Goal: Transaction & Acquisition: Obtain resource

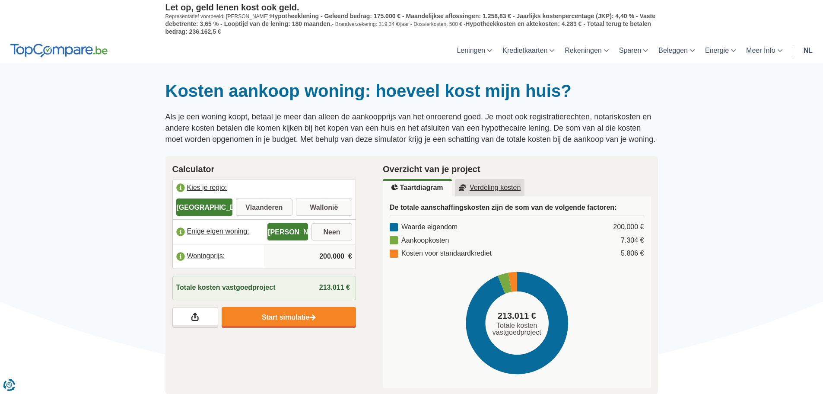
drag, startPoint x: 283, startPoint y: 193, endPoint x: 279, endPoint y: 203, distance: 10.5
click at [283, 194] on label "Kies je regio:" at bounding box center [264, 188] width 183 height 19
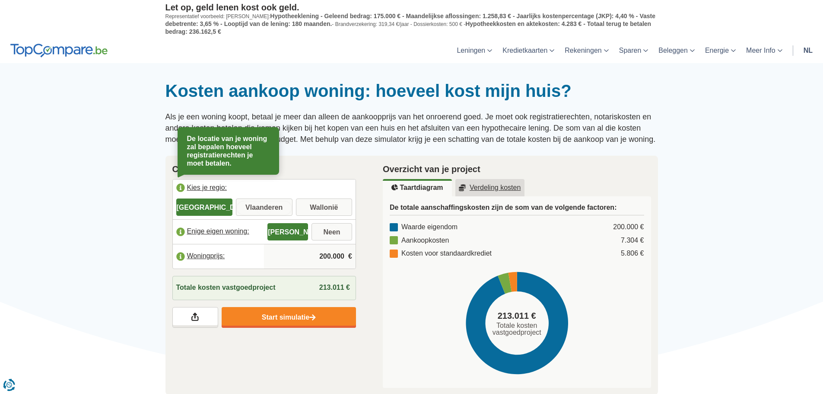
click at [279, 203] on input "Vlaanderen" at bounding box center [264, 208] width 57 height 16
radio input "true"
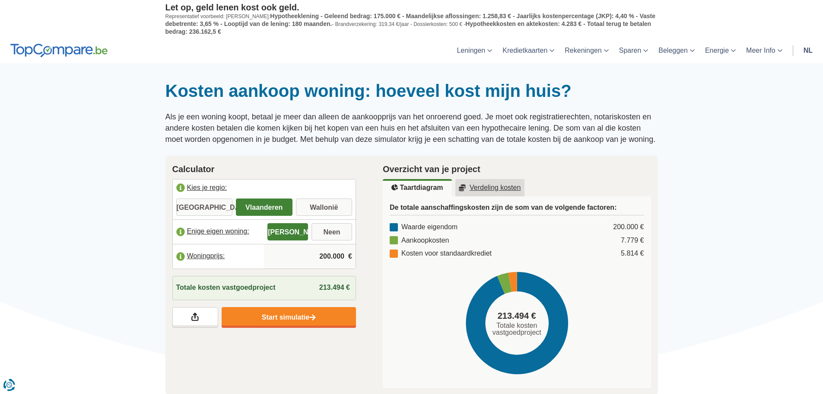
drag, startPoint x: 321, startPoint y: 255, endPoint x: 349, endPoint y: 257, distance: 27.7
click at [349, 257] on div "200.000 €" at bounding box center [310, 256] width 92 height 24
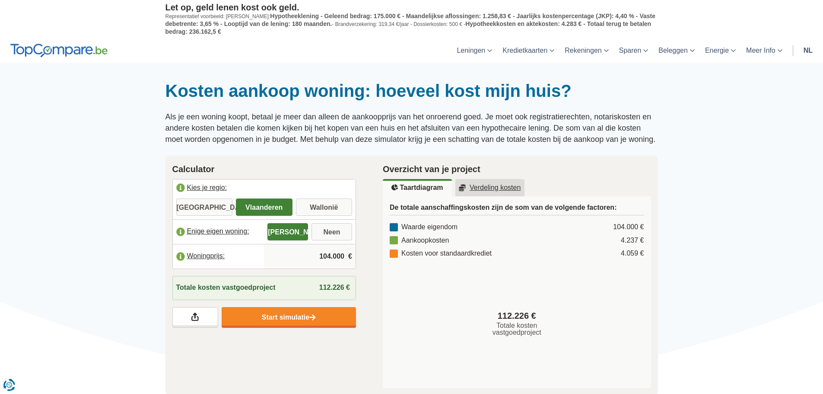
drag, startPoint x: 314, startPoint y: 255, endPoint x: 363, endPoint y: 254, distance: 48.9
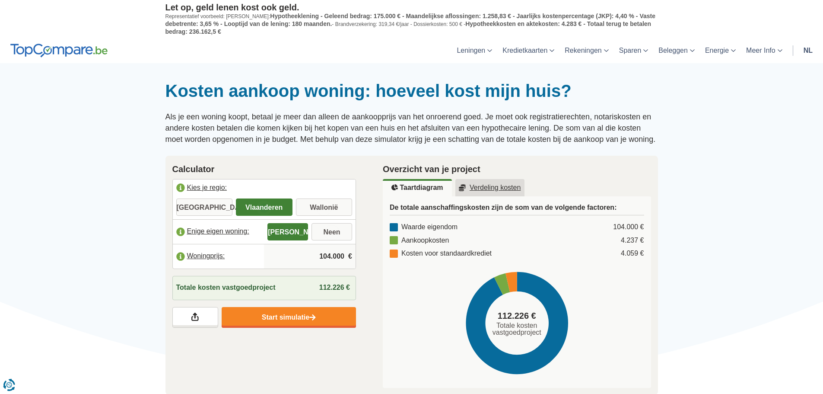
click at [363, 254] on div "Calculator Kies je regio: Brussel Vlaanderen Wallonië Bescheiden woning: Ja Nee…" at bounding box center [264, 245] width 211 height 179
type input "850.000"
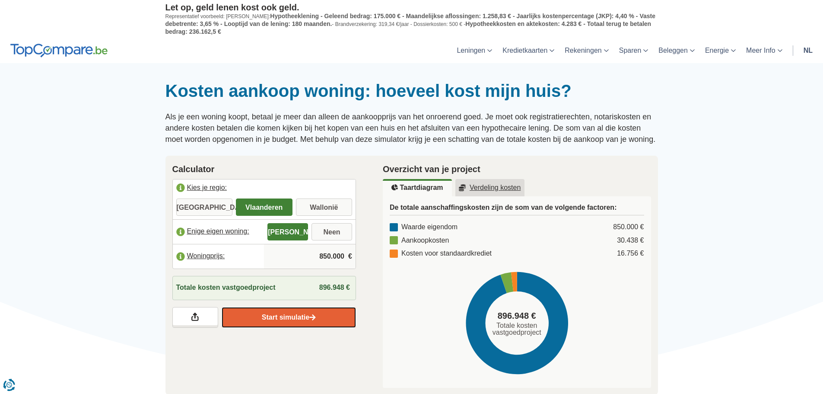
click at [299, 316] on link "Start simulatie" at bounding box center [289, 317] width 134 height 21
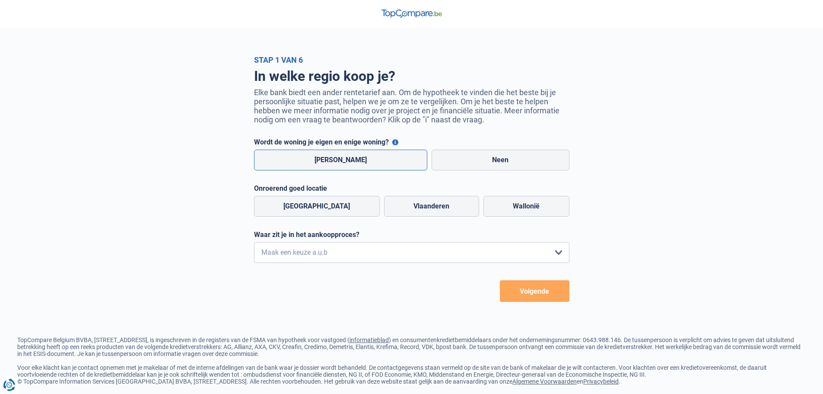
click at [315, 162] on label "Ja" at bounding box center [341, 160] width 174 height 21
click at [315, 162] on input "Ja" at bounding box center [341, 160] width 174 height 21
radio input "true"
click at [389, 212] on label "Vlaanderen" at bounding box center [431, 206] width 95 height 21
click at [389, 212] on input "Vlaanderen" at bounding box center [431, 206] width 95 height 21
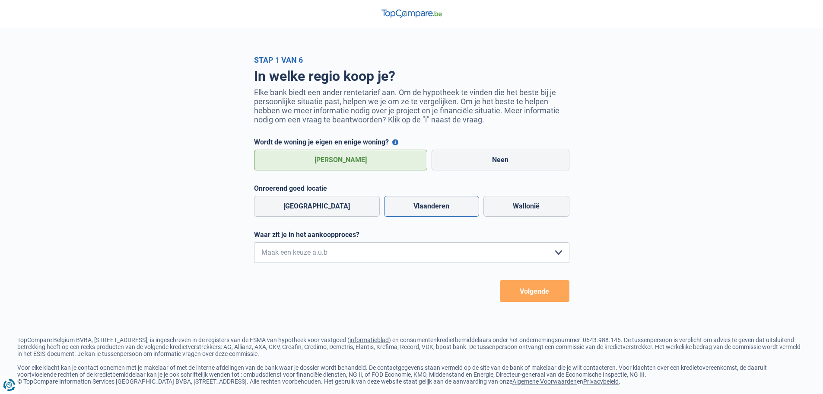
radio input "true"
click at [375, 253] on select "Ik wil me uitsluitend informeren omdat ik op dit moment geen concrete plannen h…" at bounding box center [411, 252] width 315 height 21
select select "1c"
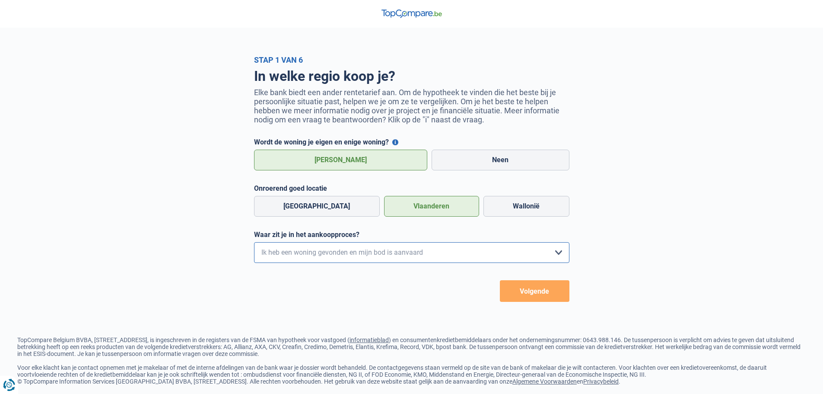
click at [254, 244] on select "Ik wil me uitsluitend informeren omdat ik op dit moment geen concrete plannen h…" at bounding box center [411, 252] width 315 height 21
click at [540, 296] on button "Volgende" at bounding box center [535, 291] width 70 height 22
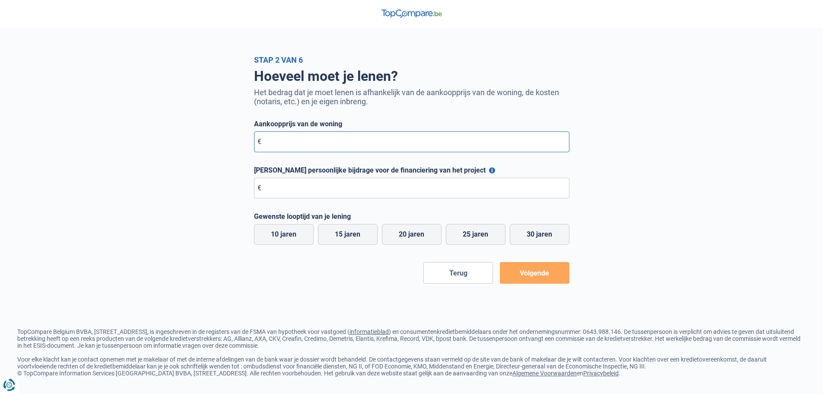
click at [301, 139] on input "Aankoopprijs van de woning" at bounding box center [411, 141] width 315 height 21
type input "1.040.000"
click at [317, 191] on input "Maximale persoonlijke bijdrage voor de financiering van het project" at bounding box center [411, 188] width 315 height 21
type input "230.000"
click at [491, 235] on label "25 jaren" at bounding box center [476, 234] width 60 height 21
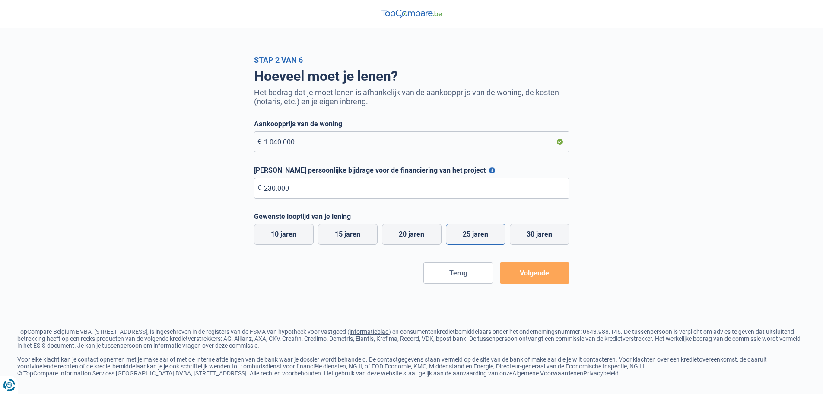
click at [491, 235] on input "25 jaren" at bounding box center [476, 234] width 60 height 21
radio input "true"
click at [522, 276] on button "Volgende" at bounding box center [535, 273] width 70 height 22
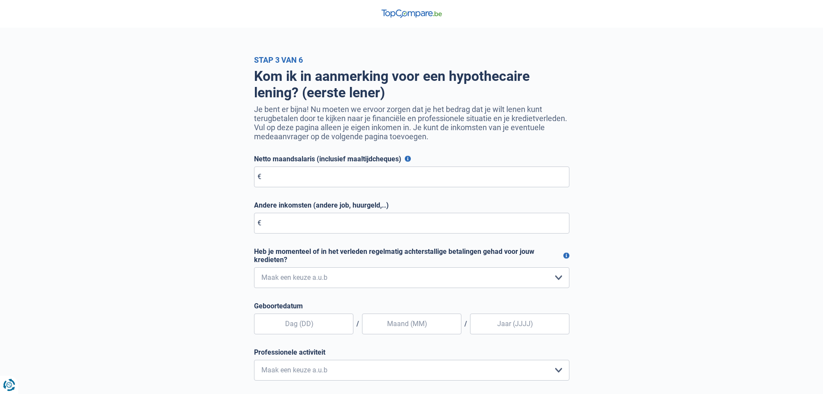
click at [331, 189] on form "Netto maandsalaris (inclusief maaltijdcheques) Voor werknemers: dit is je netto…" at bounding box center [411, 310] width 315 height 311
click at [328, 177] on input "Netto maandsalaris (inclusief maaltijdcheques)" at bounding box center [411, 176] width 315 height 21
type input "4.000"
click at [314, 282] on select "Nee, nooit Ja, maar ik heb deze minder dan een jaar geleden afbetaald Ja, maar …" at bounding box center [411, 277] width 315 height 21
select select "0"
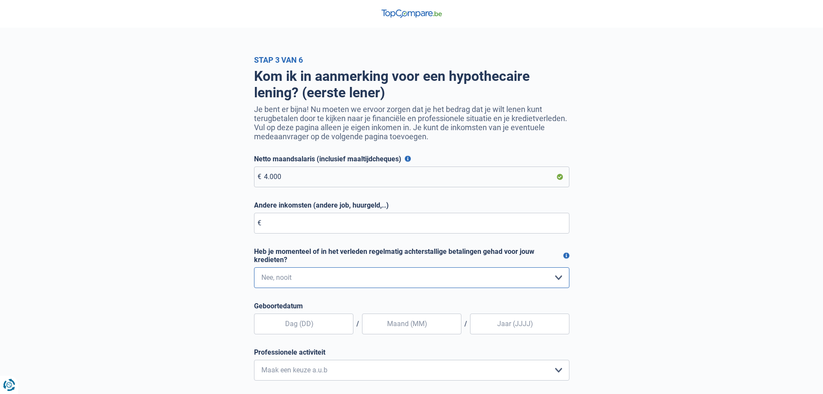
click at [254, 269] on select "Nee, nooit Ja, maar ik heb deze minder dan een jaar geleden afbetaald Ja, maar …" at bounding box center [411, 277] width 315 height 21
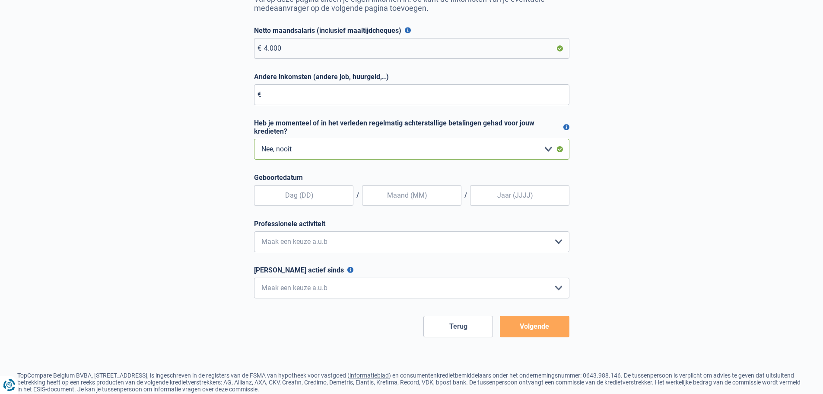
scroll to position [144, 0]
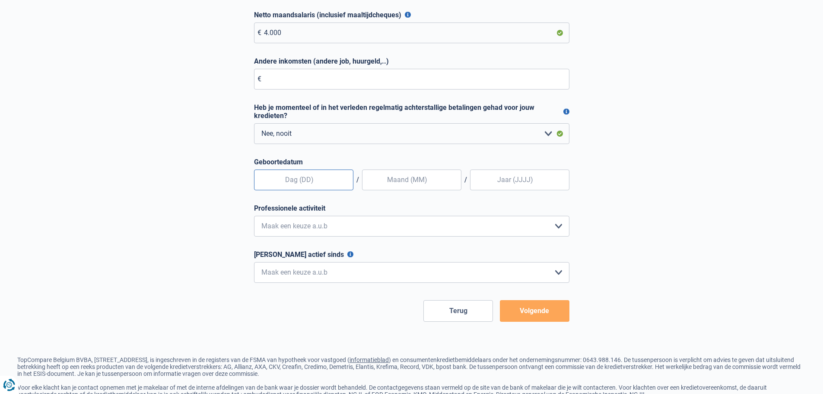
click at [303, 179] on input "text" at bounding box center [303, 179] width 99 height 21
type input "29"
type input "06"
type input "1987"
click at [268, 226] on select "Bediende Arbeider Ambtenaar Zelfstandige Bedrijfsleider Gepensioneerde Vrij ber…" at bounding box center [411, 226] width 315 height 21
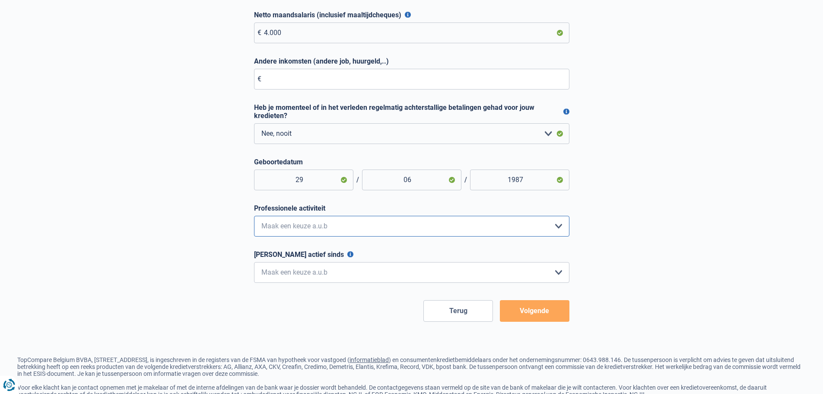
select select "privateEmployee"
click at [254, 217] on select "Bediende Arbeider Ambtenaar Zelfstandige Bedrijfsleider Gepensioneerde Vrij ber…" at bounding box center [411, 226] width 315 height 21
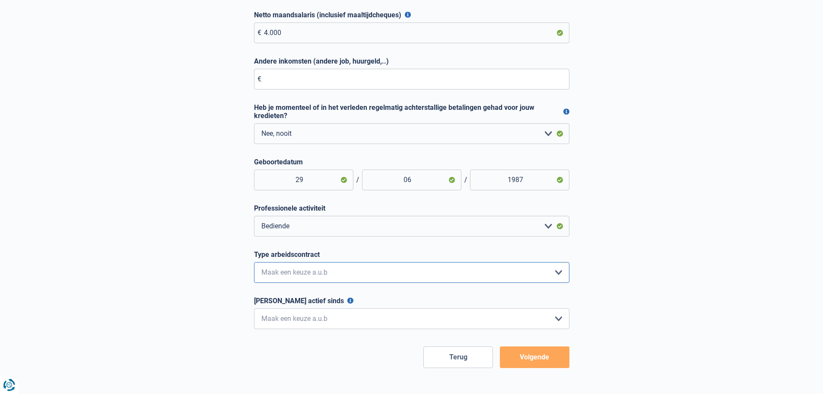
click at [315, 280] on select "Interimcontract Arbeidsovereenkomst van onbepaalde duur Arbeidsovereenkomst van…" at bounding box center [411, 272] width 315 height 21
select select "permanent"
click at [254, 264] on select "Interimcontract Arbeidsovereenkomst van onbepaalde duur Arbeidsovereenkomst van…" at bounding box center [411, 272] width 315 height 21
click at [319, 318] on select "< 6 maanden 6 - 12 maanden 12 - 24 maanden 24 - 36 maanden > 36 maanden Maak ee…" at bounding box center [411, 318] width 315 height 21
select select "more36"
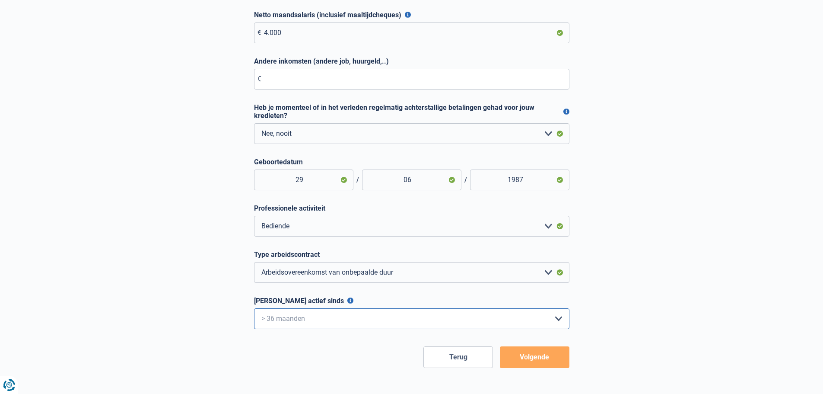
click at [254, 310] on select "< 6 maanden 6 - 12 maanden 12 - 24 maanden 24 - 36 maanden > 36 maanden Maak ee…" at bounding box center [411, 318] width 315 height 21
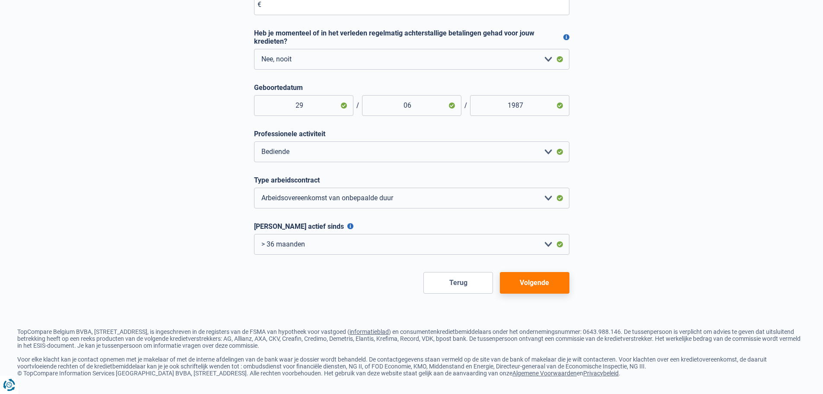
click at [529, 280] on button "Volgende" at bounding box center [535, 283] width 70 height 22
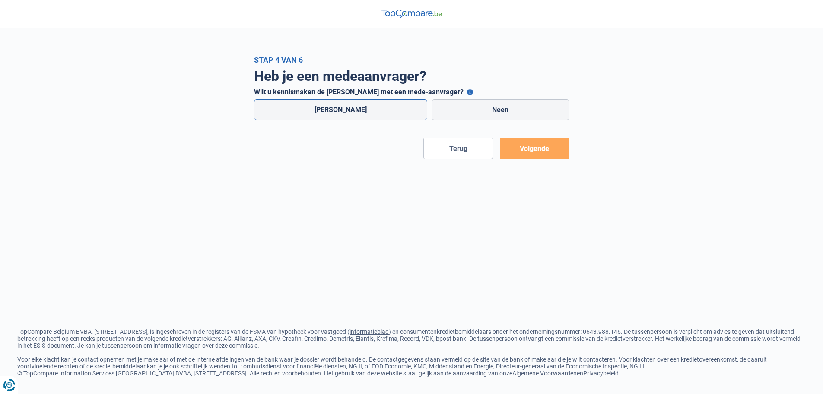
click at [362, 113] on label "Ja" at bounding box center [341, 109] width 174 height 21
click at [362, 113] on input "Ja" at bounding box center [341, 109] width 174 height 21
radio input "true"
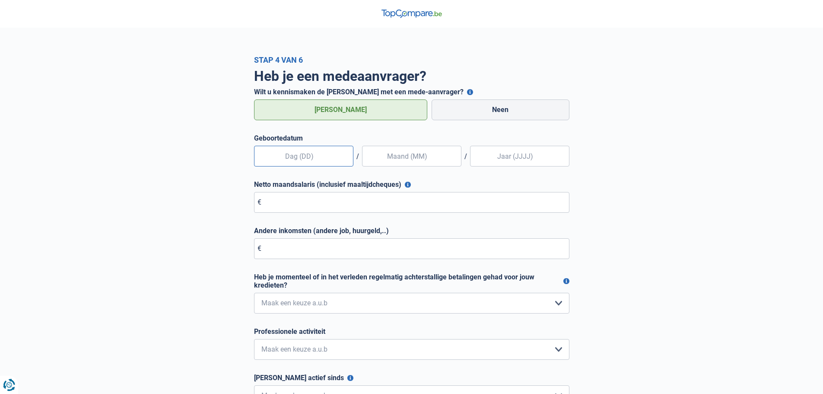
click at [337, 152] on input "text" at bounding box center [303, 156] width 99 height 21
type input "05"
type input "09"
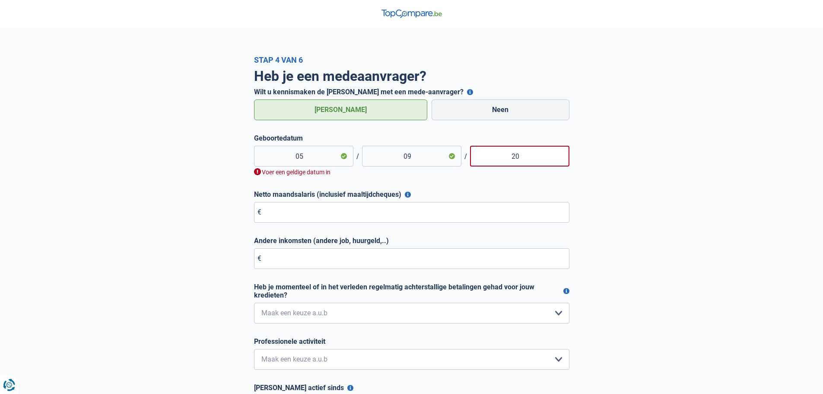
type input "2"
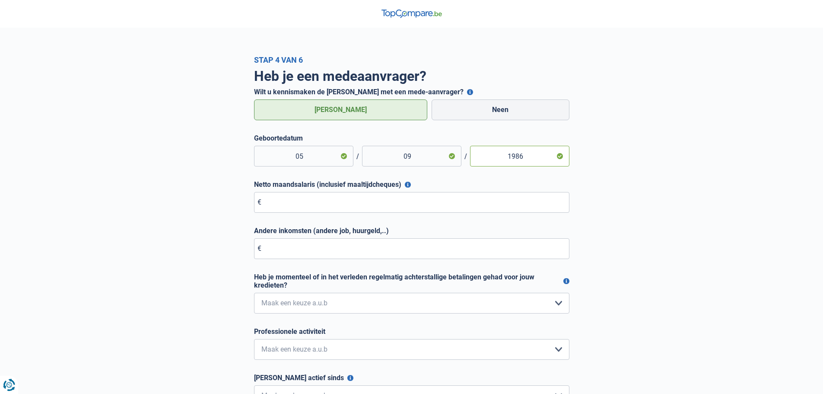
type input "1986"
click at [327, 206] on input "Netto maandsalaris (inclusief maaltijdcheques)" at bounding box center [411, 202] width 315 height 21
type input "4.000"
click at [314, 245] on input "Andere inkomsten (andere job, huurgeld,..)" at bounding box center [411, 248] width 315 height 21
click at [311, 306] on select "Nee, nooit Ja, maar ik heb deze minder dan een jaar geleden afbetaald Ja, maar …" at bounding box center [411, 303] width 315 height 21
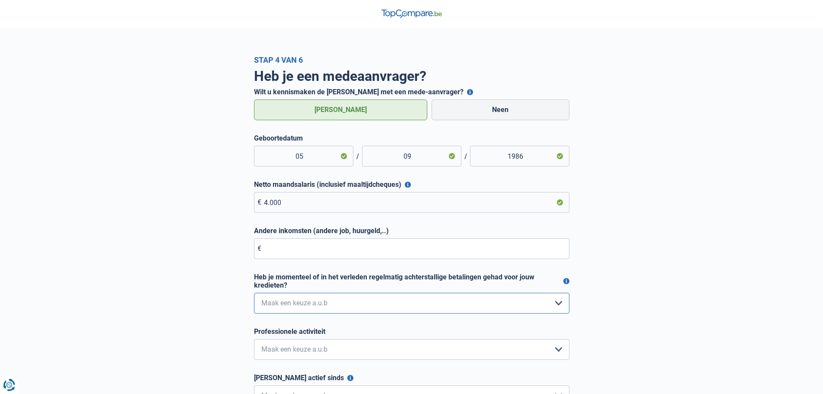
select select "0"
click at [254, 293] on select "Nee, nooit Ja, maar ik heb deze minder dan een jaar geleden afbetaald Ja, maar …" at bounding box center [411, 303] width 315 height 21
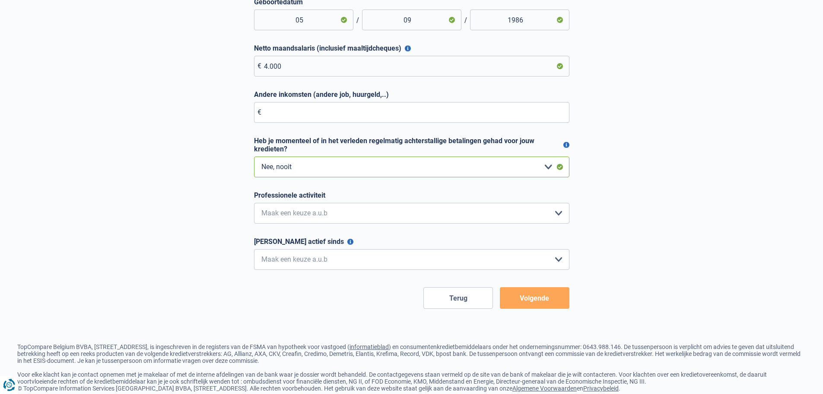
scroll to position [144, 0]
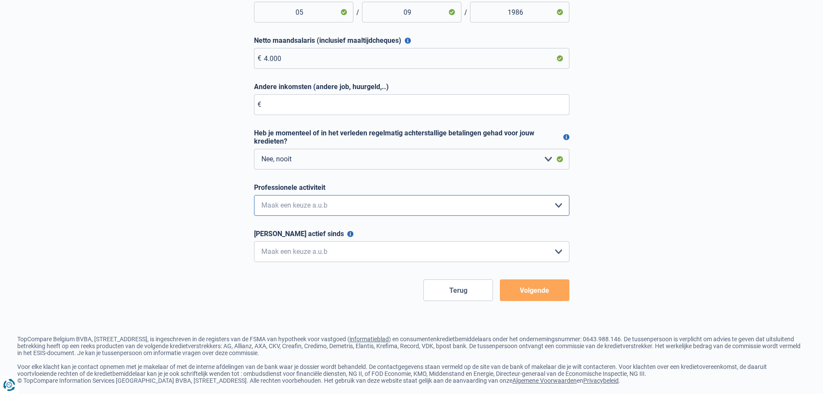
click at [296, 203] on select "Bediende Arbeider Ambtenaar Zelfstandige Bedrijfsleider Gepensioneerde Vrij ber…" at bounding box center [411, 205] width 315 height 21
select select "privateEmployee"
click at [254, 195] on select "Bediende Arbeider Ambtenaar Zelfstandige Bedrijfsleider Gepensioneerde Vrij ber…" at bounding box center [411, 205] width 315 height 21
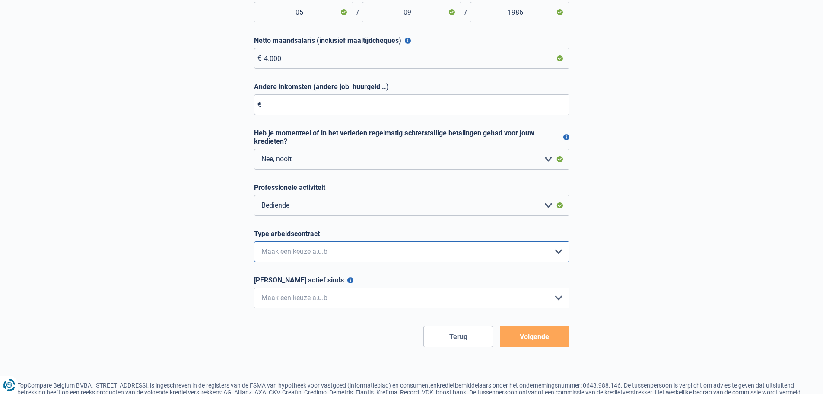
click at [311, 256] on select "Interimcontract Arbeidsovereenkomst van onbepaalde duur Arbeidsovereenkomst van…" at bounding box center [411, 251] width 315 height 21
select select "permanent"
click at [254, 242] on select "Interimcontract Arbeidsovereenkomst van onbepaalde duur Arbeidsovereenkomst van…" at bounding box center [411, 251] width 315 height 21
click at [310, 287] on div "Ononderbroken actief sinds Geef de ononderbroken periode aan die je hebt gewerk…" at bounding box center [411, 292] width 315 height 32
click at [310, 297] on select "< 6 maanden 6 - 12 maanden 12 - 24 maanden 24 - 36 maanden > 36 maanden Maak ee…" at bounding box center [411, 297] width 315 height 21
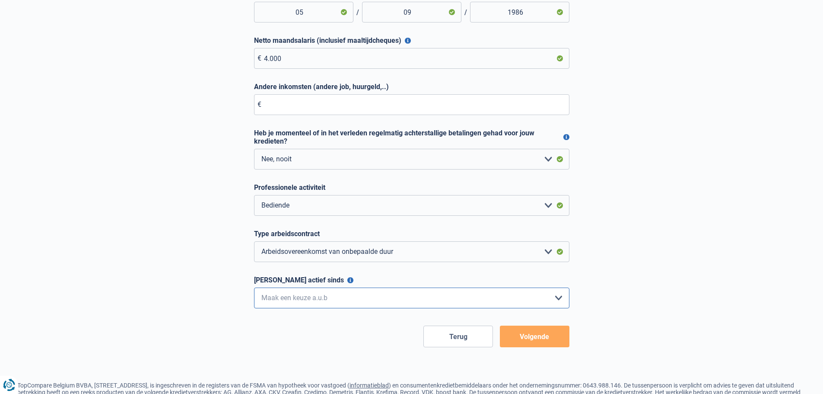
select select "more36"
click at [254, 288] on select "< 6 maanden 6 - 12 maanden 12 - 24 maanden 24 - 36 maanden > 36 maanden Maak ee…" at bounding box center [411, 297] width 315 height 21
click at [545, 344] on button "Volgende" at bounding box center [535, 336] width 70 height 22
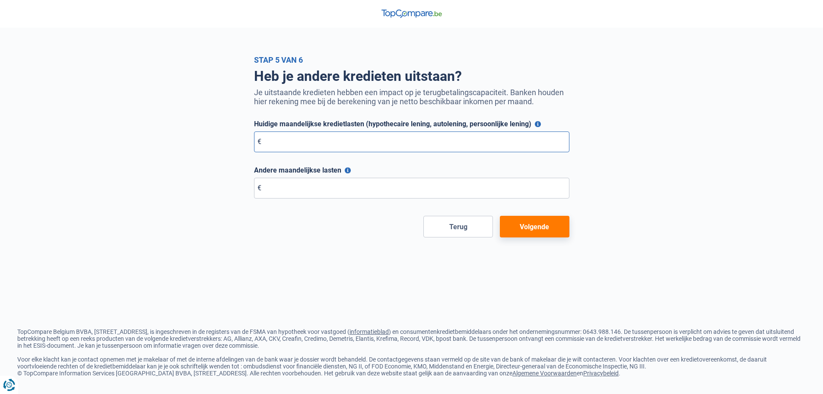
click at [328, 139] on input "Huidige maandelijkse kredietlasten (hypothecaire lening, autolening, persoonlij…" at bounding box center [411, 141] width 315 height 21
type input "0"
click at [331, 190] on input "Andere maandelijkse lasten" at bounding box center [411, 188] width 315 height 21
type input "0"
click at [520, 229] on button "Volgende" at bounding box center [535, 227] width 70 height 22
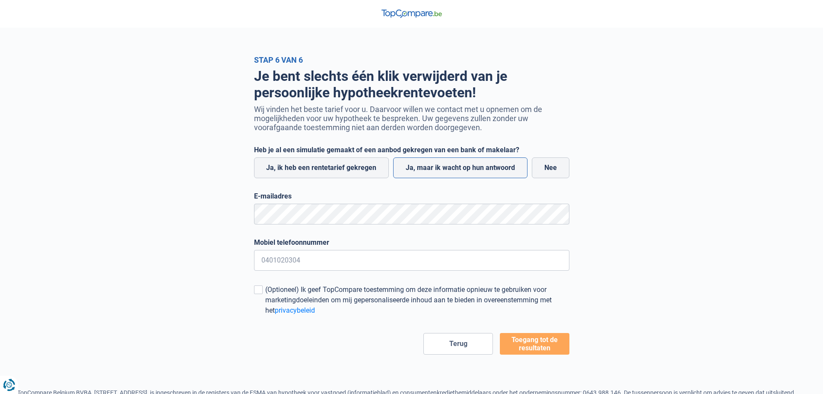
click at [406, 171] on label "Ja, maar ik wacht op hun antwoord" at bounding box center [460, 167] width 134 height 21
click at [406, 171] on input "Ja, maar ik wacht op hun antwoord" at bounding box center [460, 167] width 134 height 21
radio input "true"
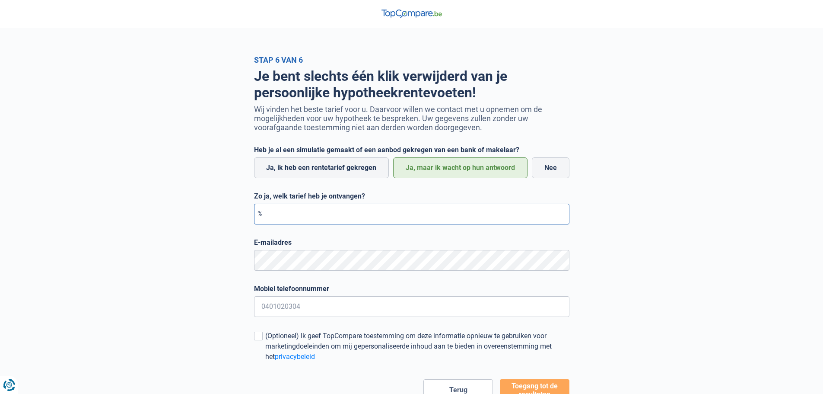
click at [330, 218] on input "Zo ja, welk tarief heb je ontvangen?" at bounding box center [411, 214] width 315 height 21
type input "2,90"
click at [287, 338] on div "(Optioneel) Ik geef TopCompare toestemming om deze informatie opnieuw te gebrui…" at bounding box center [417, 346] width 304 height 31
click at [265, 362] on input "(Optioneel) Ik geef TopCompare toestemming om deze informatie opnieuw te gebrui…" at bounding box center [265, 362] width 0 height 0
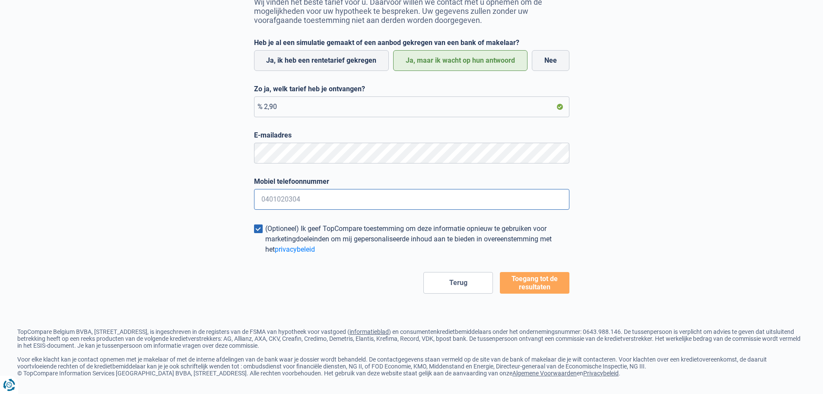
type input "0495165731"
click at [522, 276] on button "Toegang tot de resultaten" at bounding box center [535, 283] width 70 height 22
